Goal: Information Seeking & Learning: Understand process/instructions

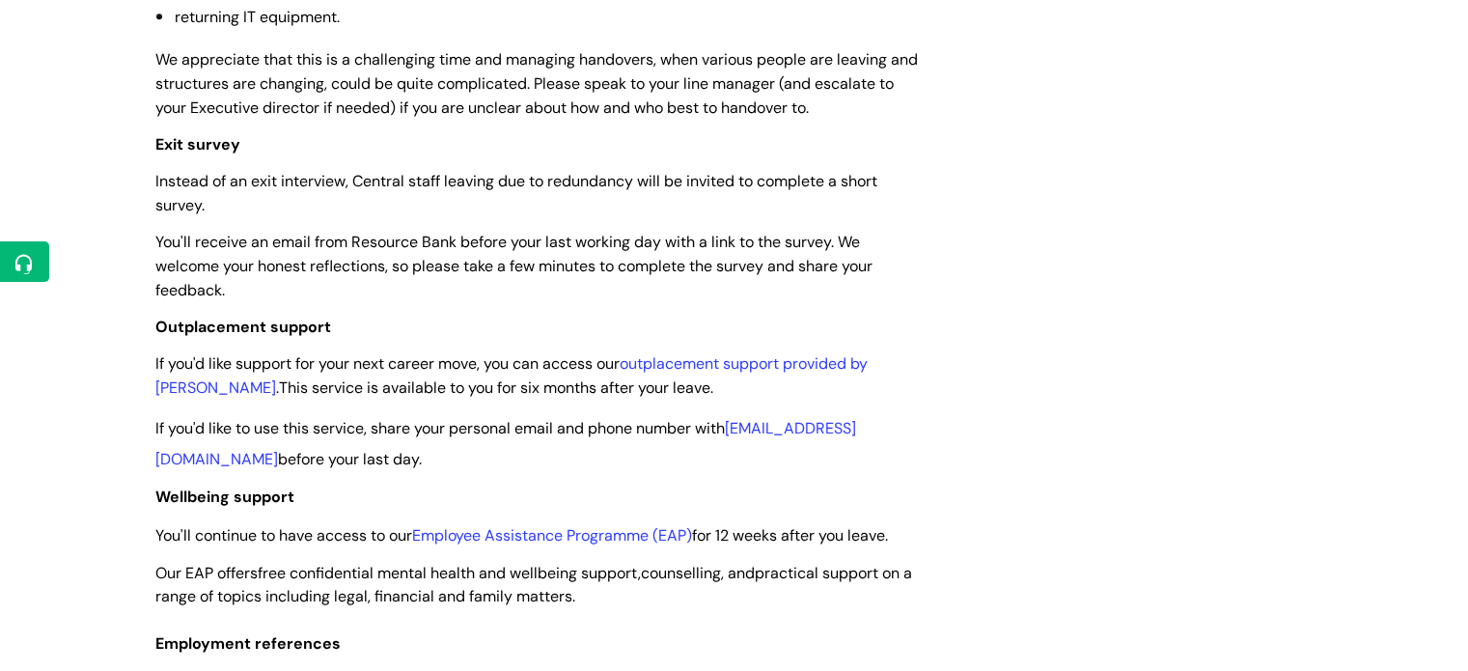
scroll to position [1255, 0]
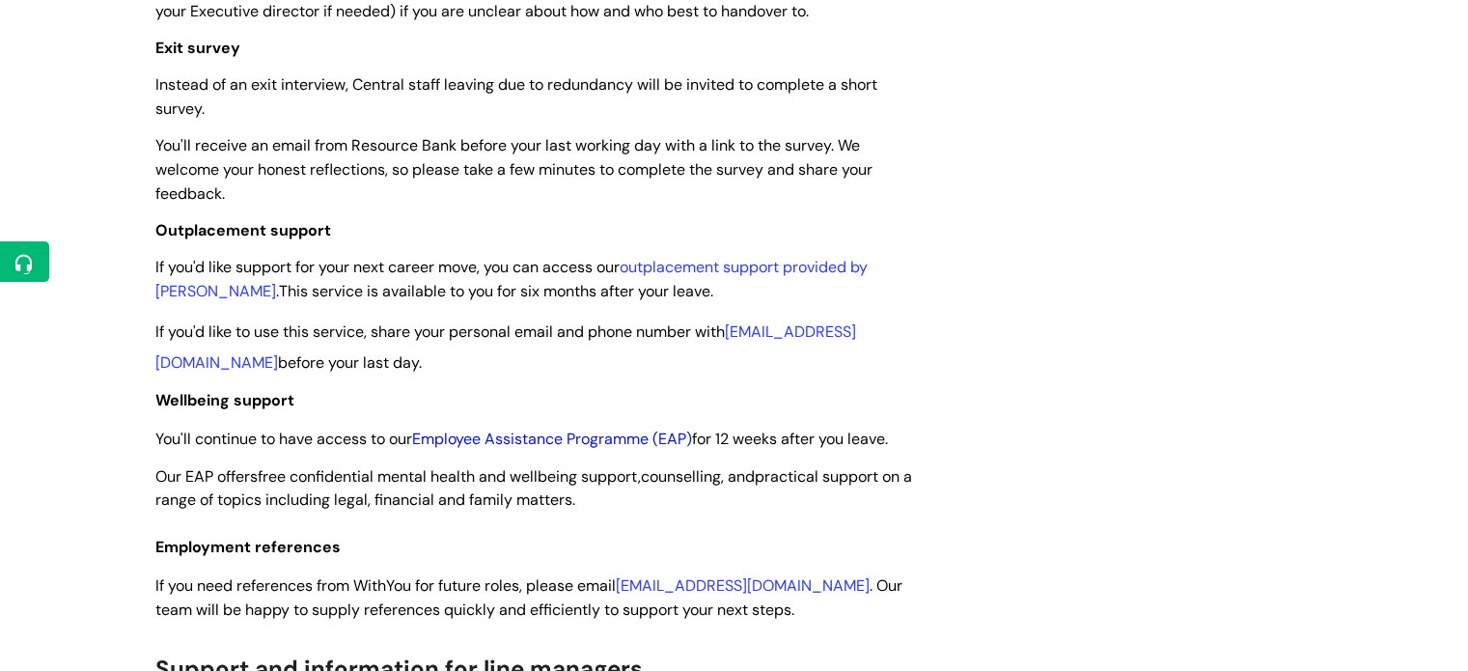
click at [548, 439] on link "Employee Assistance Programme (EAP)" at bounding box center [552, 439] width 280 height 20
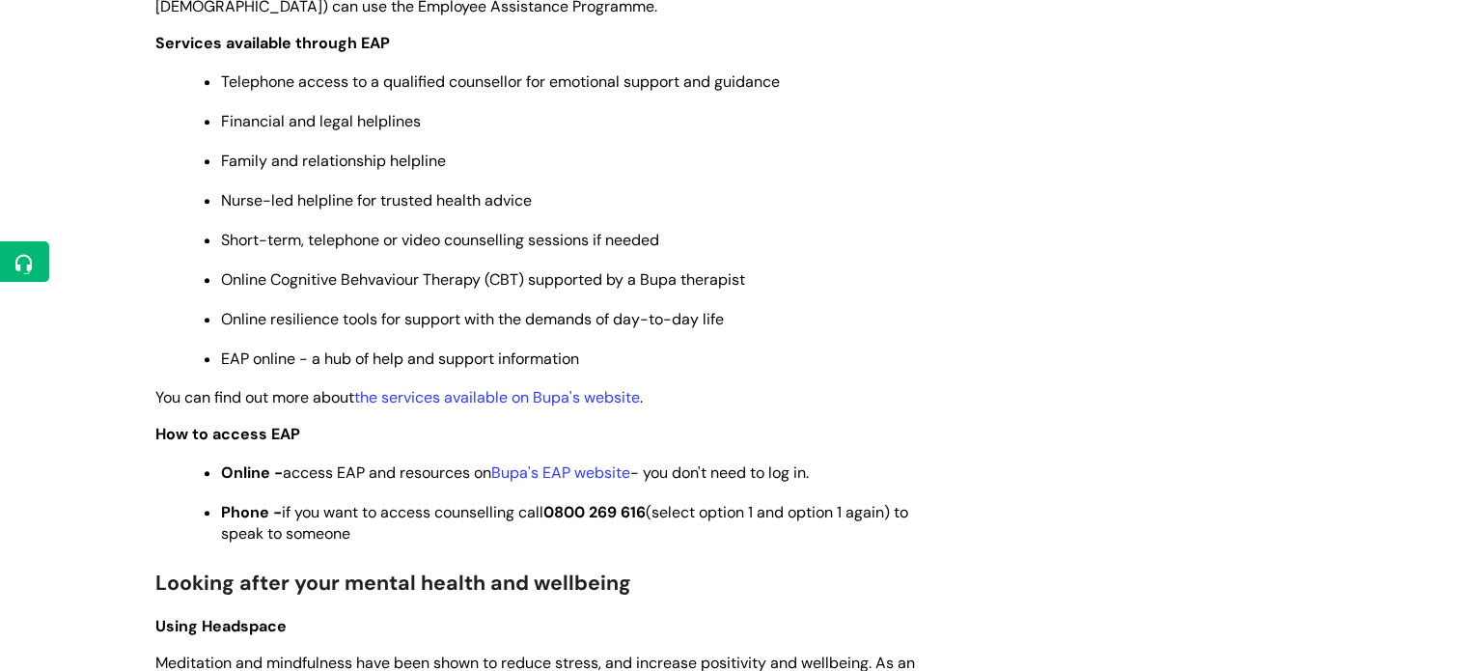
scroll to position [965, 0]
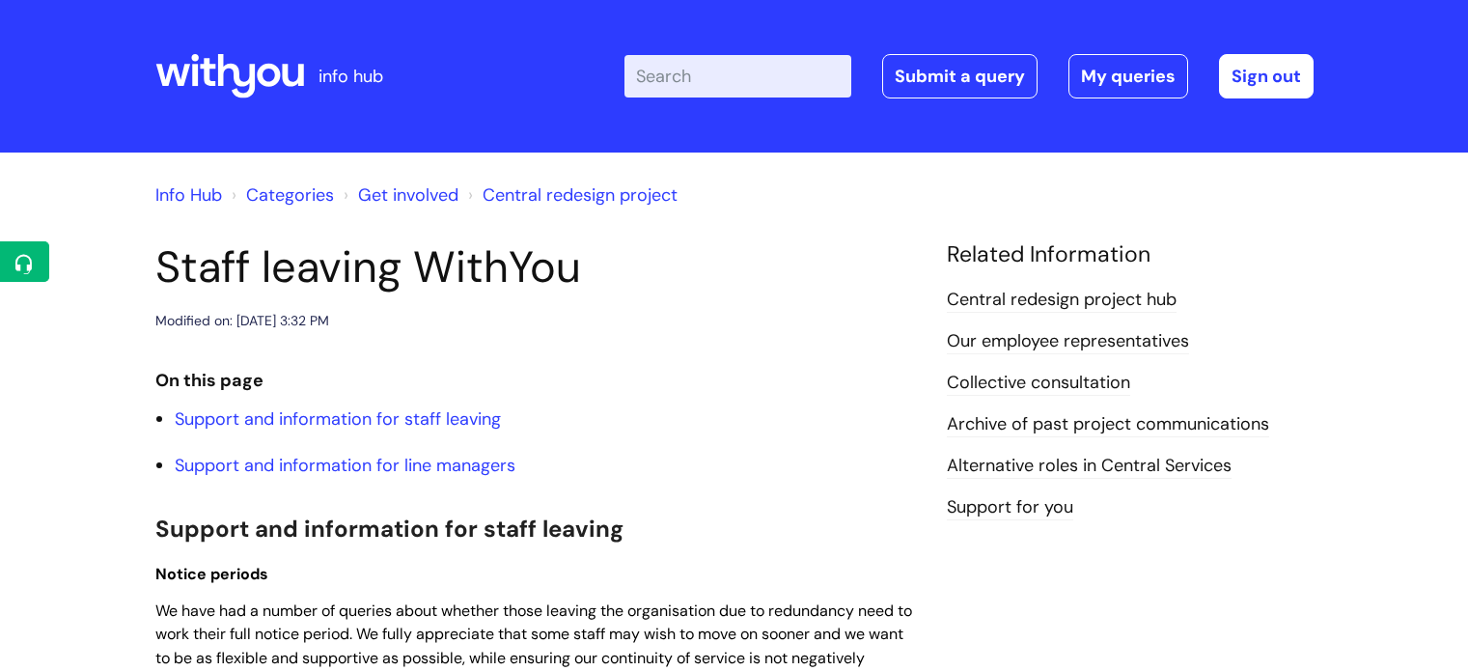
scroll to position [1255, 0]
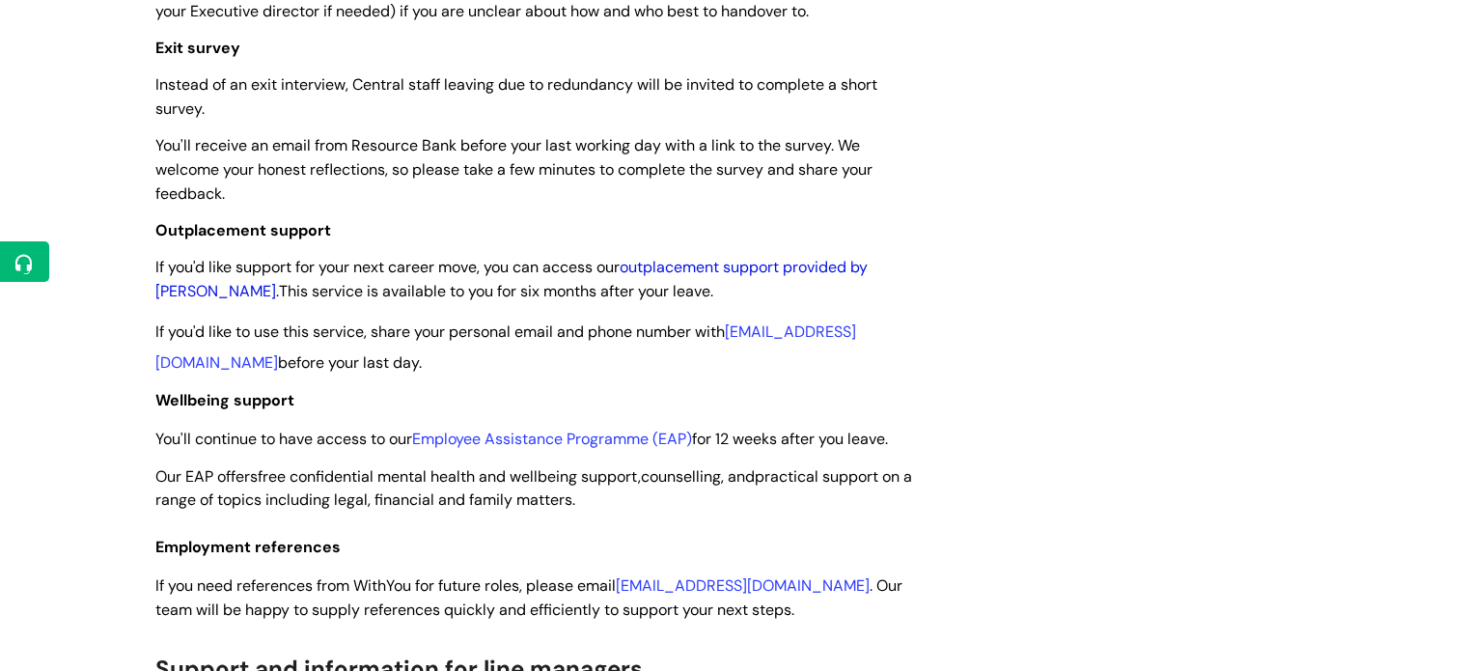
click at [819, 267] on link "outplacement support provided by [PERSON_NAME]" at bounding box center [511, 279] width 712 height 44
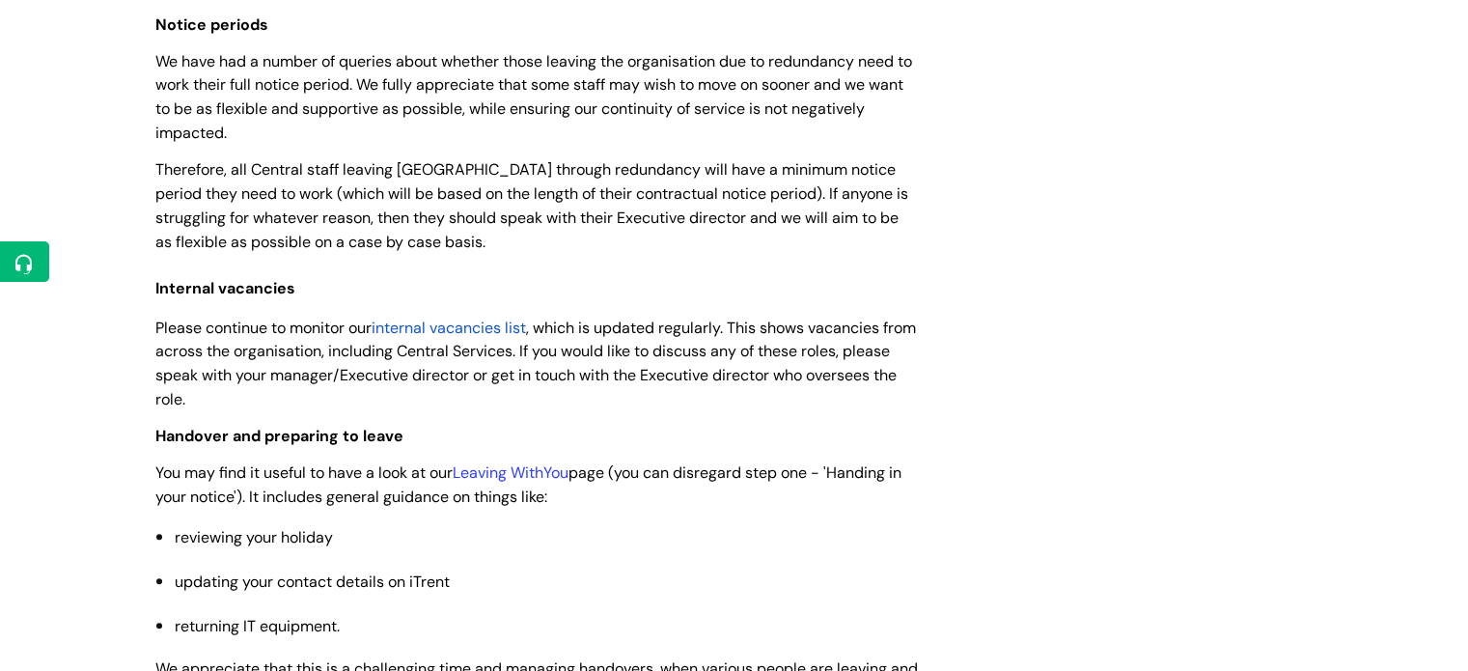
scroll to position [579, 0]
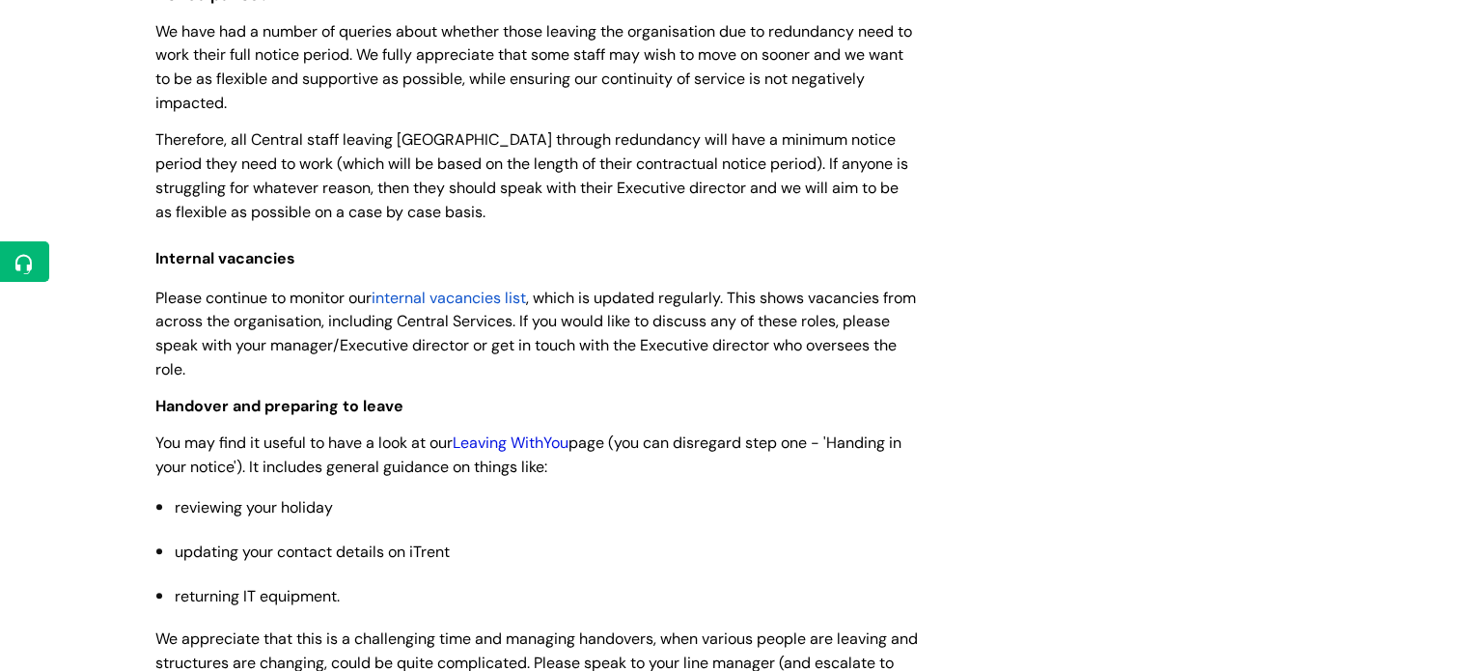
click at [526, 440] on link "Leaving WithYou" at bounding box center [511, 442] width 116 height 20
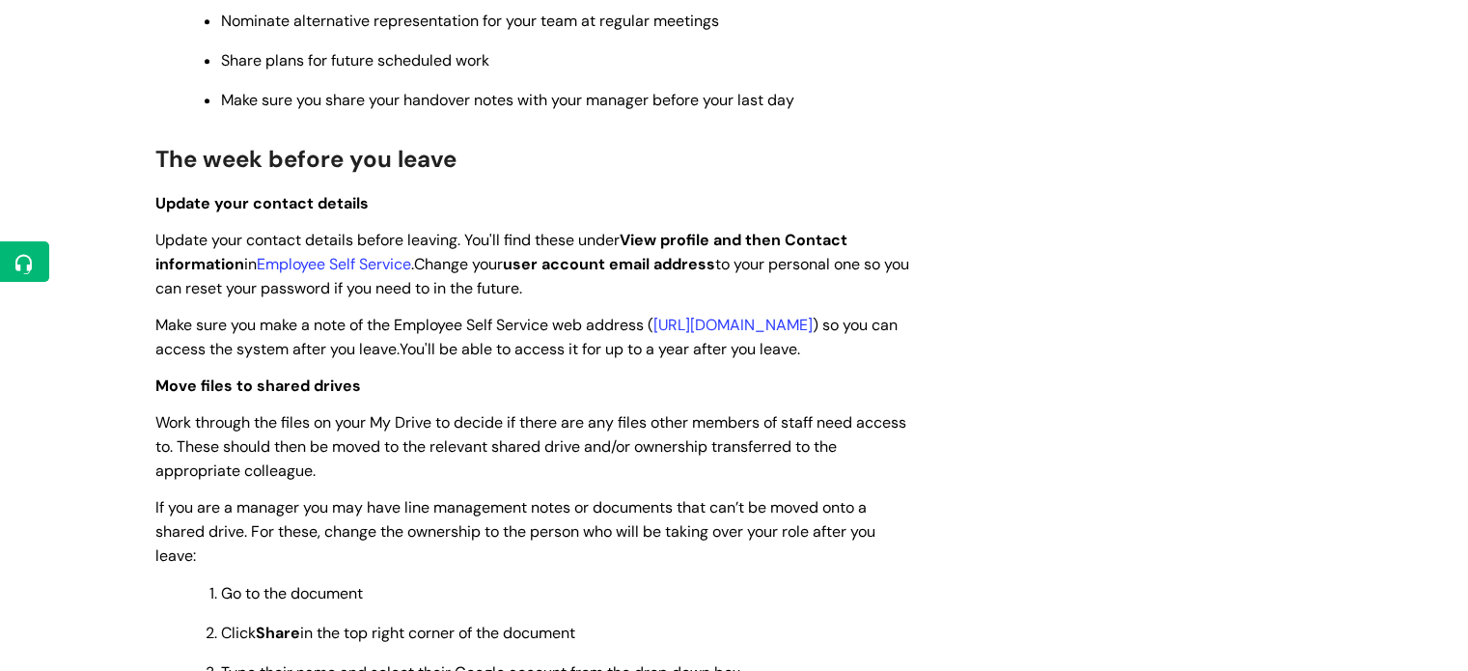
scroll to position [2606, 0]
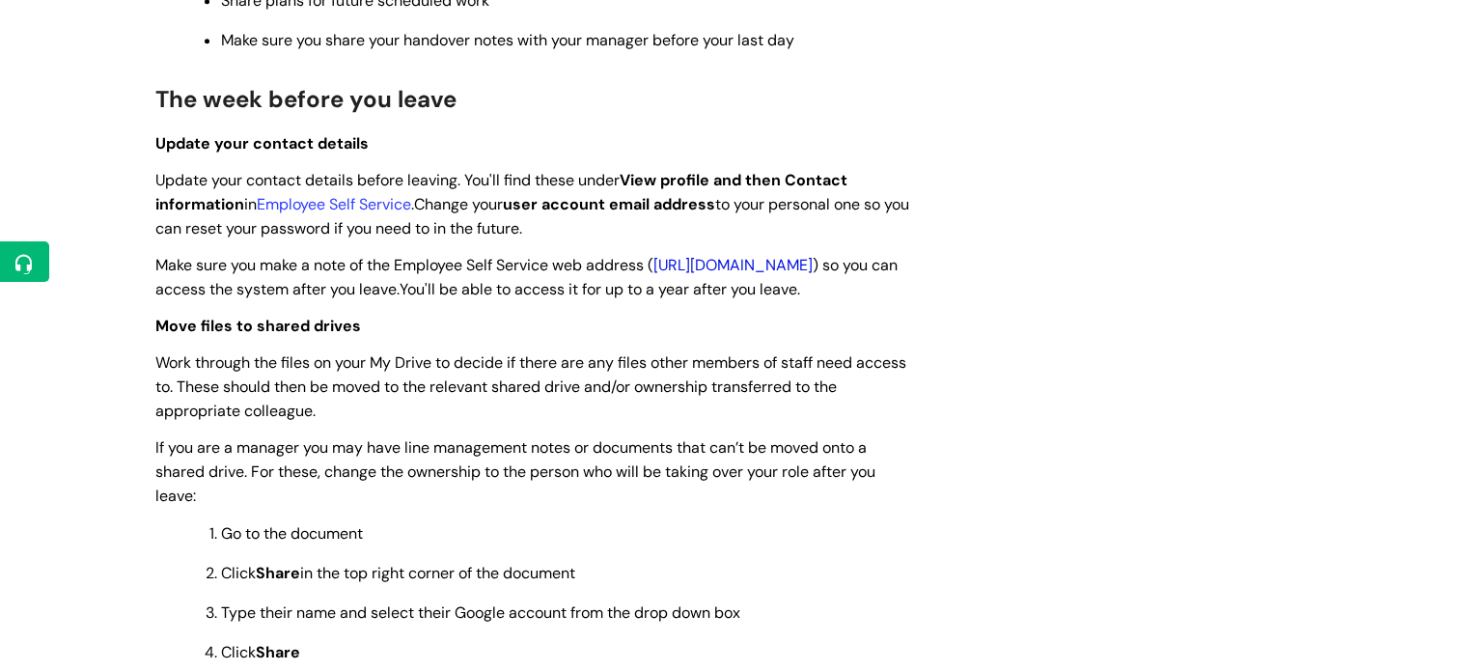
drag, startPoint x: 485, startPoint y: 303, endPoint x: 160, endPoint y: 300, distance: 325.3
click at [160, 299] on span "Make sure you make a note of the Employee Self Service web address ( https://ce…" at bounding box center [526, 277] width 742 height 44
copy link "https://ce0023li.webitrent.com/ce0023li_ess"
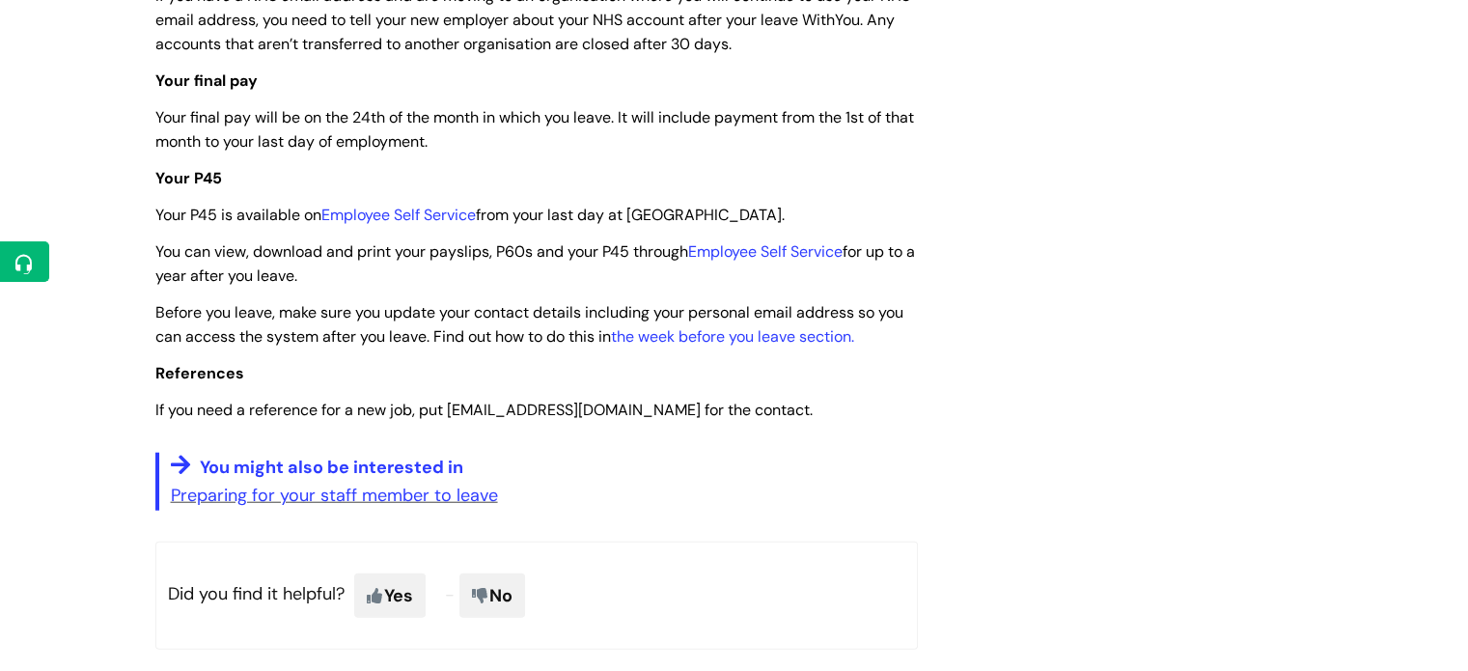
scroll to position [4440, 0]
